Goal: Task Accomplishment & Management: Manage account settings

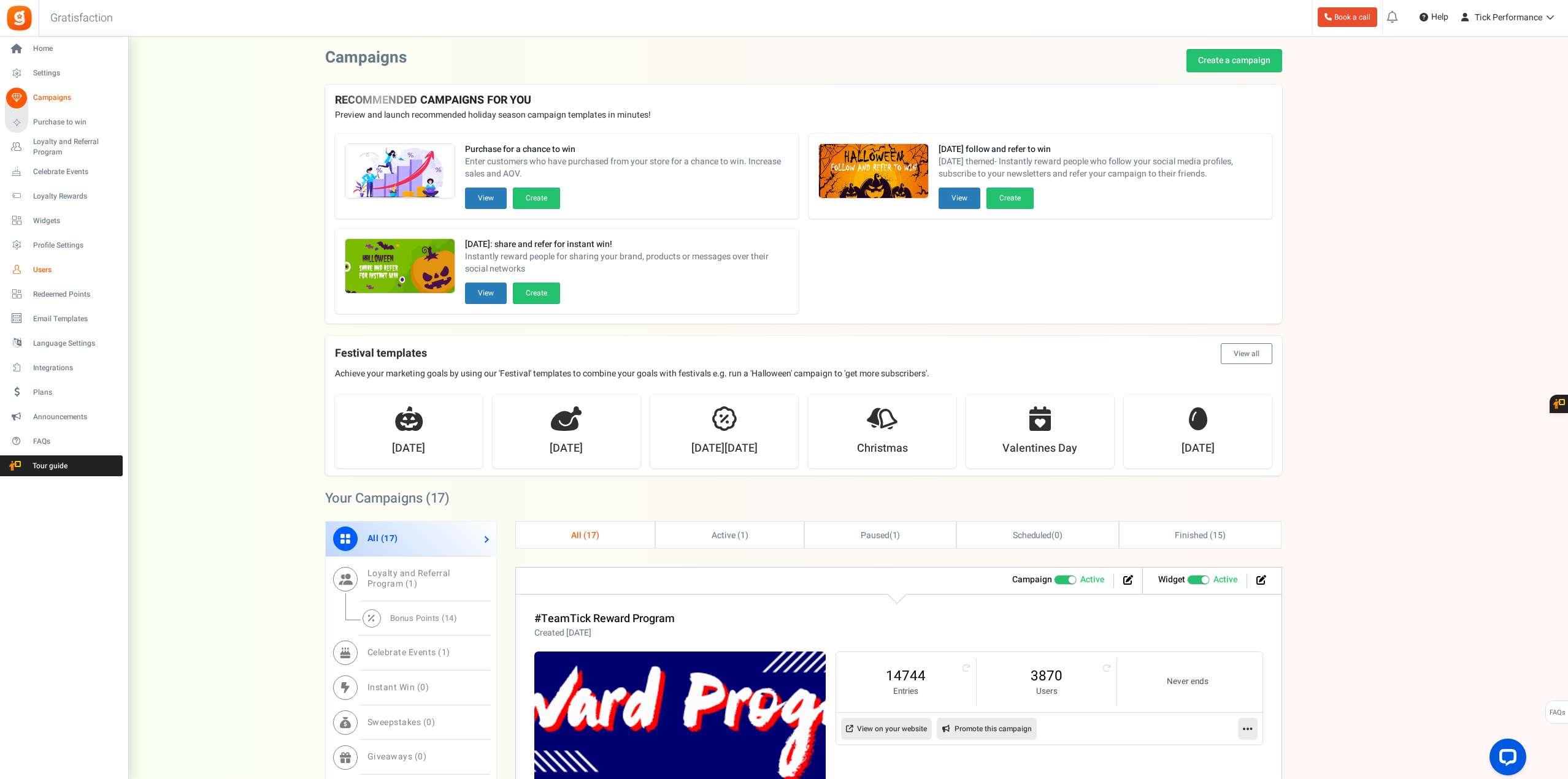
click at [45, 269] on span "Users" at bounding box center [76, 270] width 86 height 11
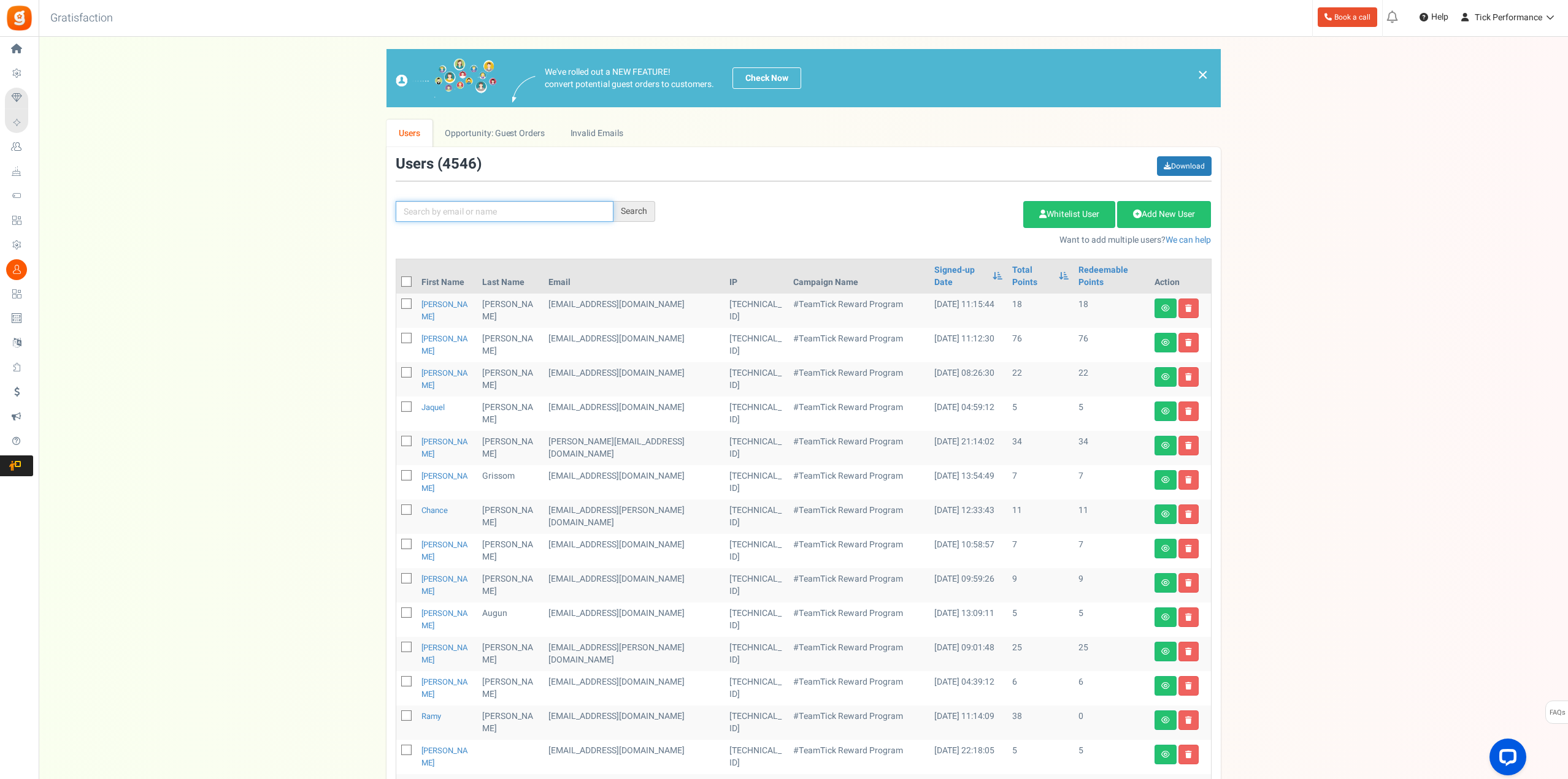
click at [546, 205] on input "text" at bounding box center [504, 211] width 218 height 21
paste input "[EMAIL_ADDRESS][DOMAIN_NAME]"
type input "[EMAIL_ADDRESS][DOMAIN_NAME]"
click at [640, 212] on div "Search" at bounding box center [634, 211] width 42 height 21
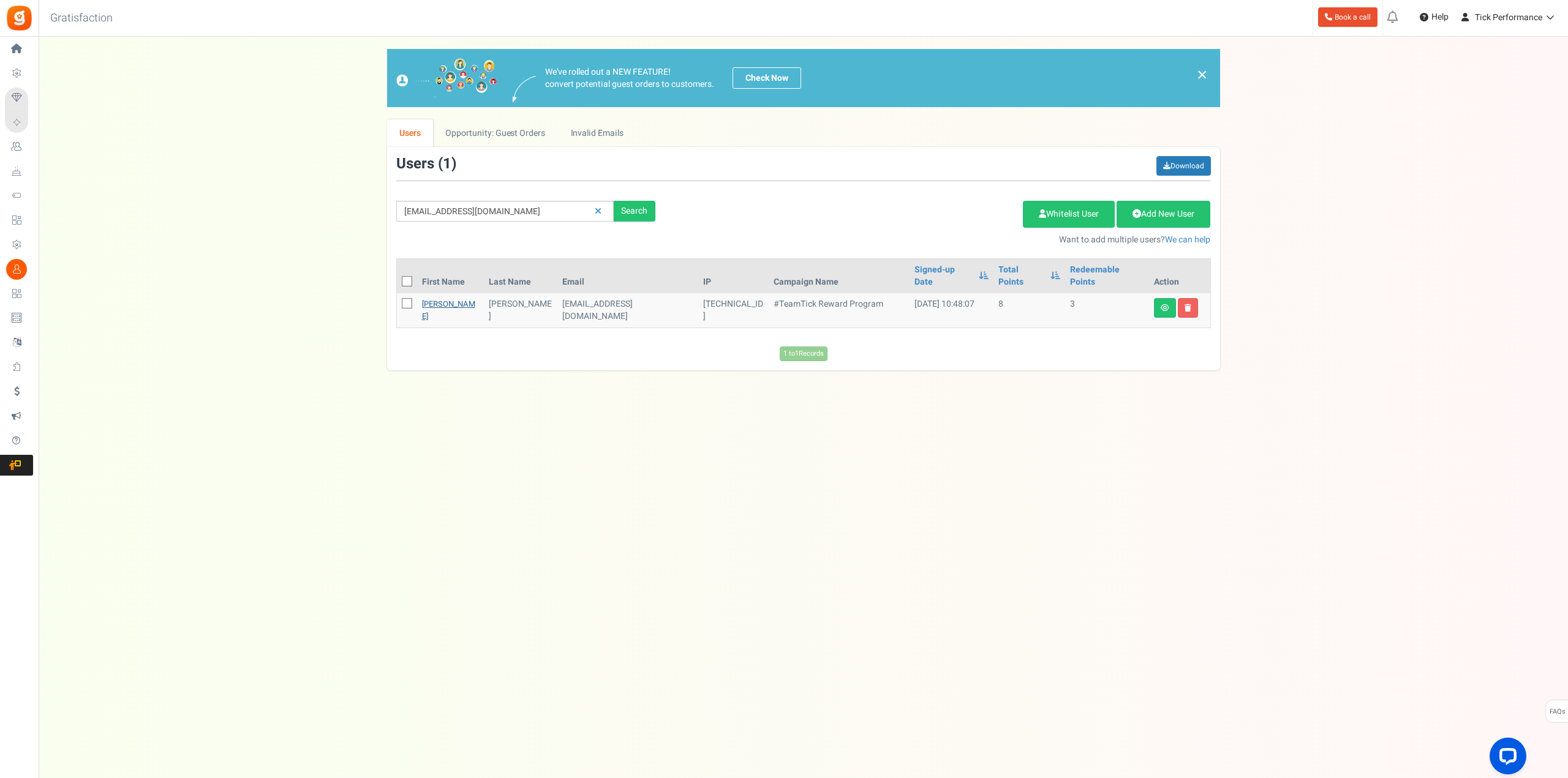
click at [440, 299] on link "[PERSON_NAME]" at bounding box center [448, 310] width 53 height 24
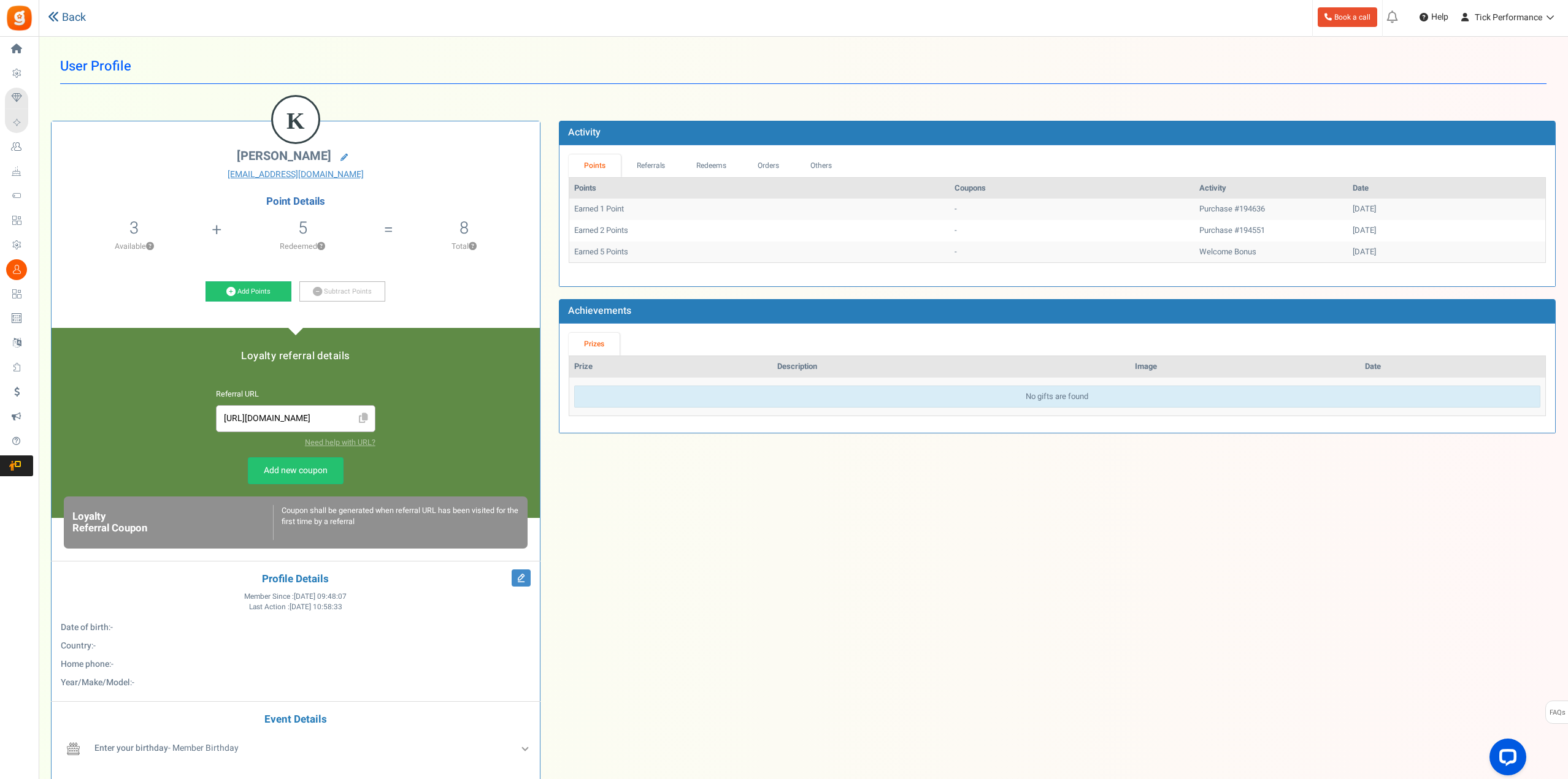
click at [59, 12] on link "Back" at bounding box center [67, 17] width 38 height 16
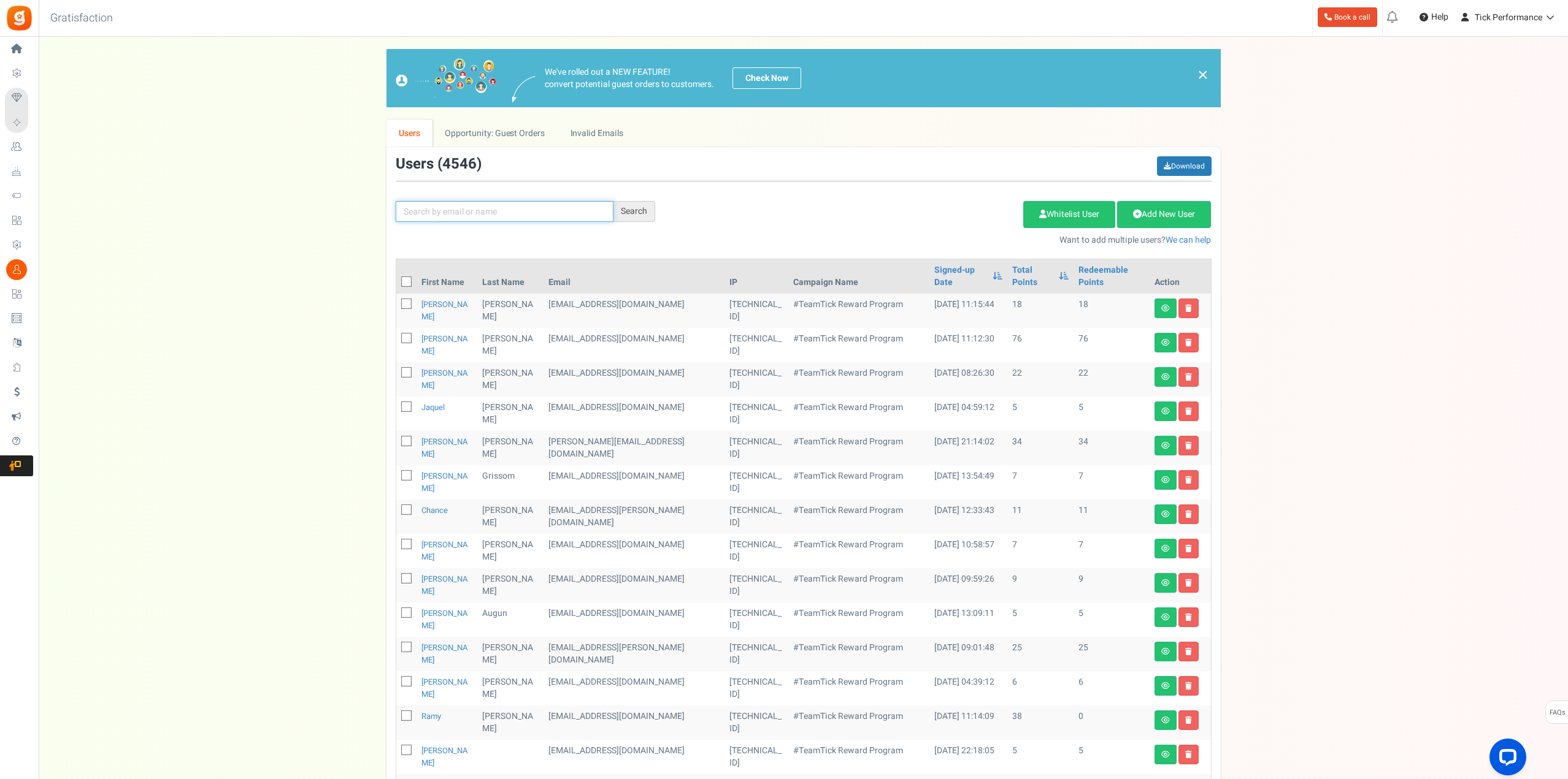
click at [500, 212] on input "text" at bounding box center [504, 211] width 218 height 21
paste input "[EMAIL_ADDRESS][DOMAIN_NAME]"
type input "[EMAIL_ADDRESS][DOMAIN_NAME]"
click at [626, 217] on div "Search" at bounding box center [634, 211] width 42 height 21
